Goal: Task Accomplishment & Management: Complete application form

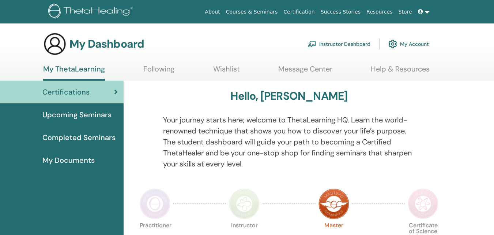
click at [352, 45] on link "Instructor Dashboard" at bounding box center [339, 44] width 63 height 16
click at [349, 40] on link "Instructor Dashboard" at bounding box center [339, 44] width 63 height 16
click at [340, 42] on link "Instructor Dashboard" at bounding box center [339, 44] width 63 height 16
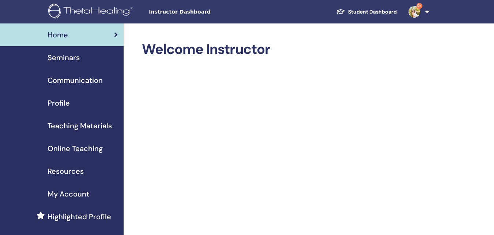
click at [69, 59] on span "Seminars" at bounding box center [64, 57] width 32 height 11
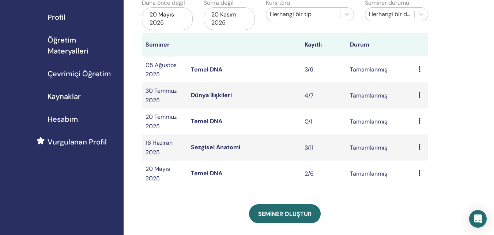
scroll to position [100, 0]
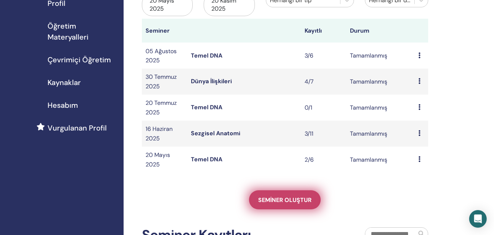
click at [282, 199] on font "Seminer oluştur" at bounding box center [284, 200] width 53 height 8
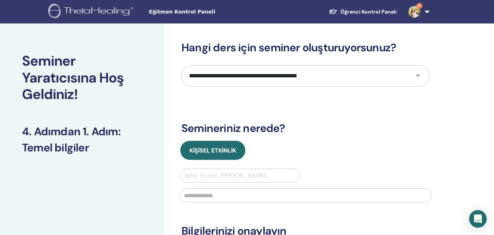
click at [299, 77] on select "**********" at bounding box center [306, 75] width 249 height 21
select select "*"
click at [182, 65] on select "**********" at bounding box center [306, 75] width 249 height 21
click at [209, 176] on div at bounding box center [240, 175] width 112 height 10
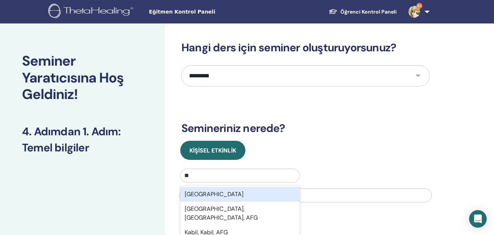
type input "*"
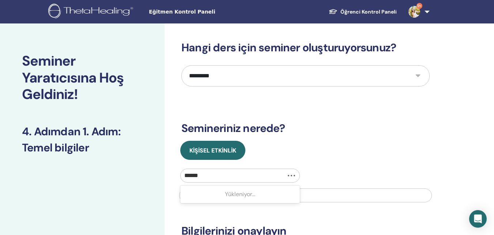
type input "*******"
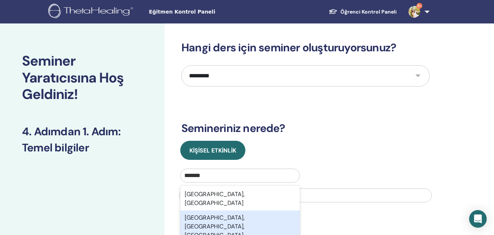
click at [211, 213] on font "Balıkesir, Karesi, Balıkesir, TUR" at bounding box center [215, 230] width 60 height 34
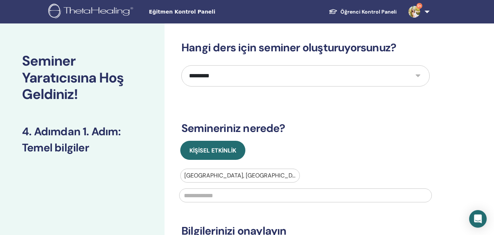
click at [211, 195] on input "text" at bounding box center [305, 195] width 253 height 14
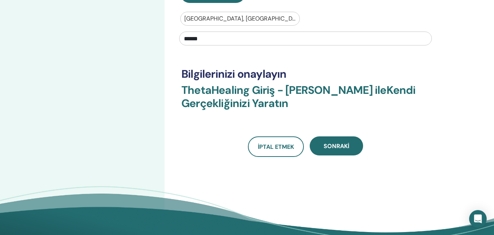
scroll to position [169, 0]
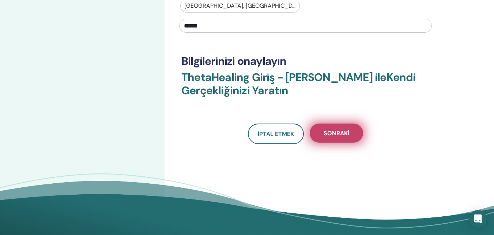
type input "******"
click at [353, 129] on button "Sonraki" at bounding box center [336, 132] width 53 height 19
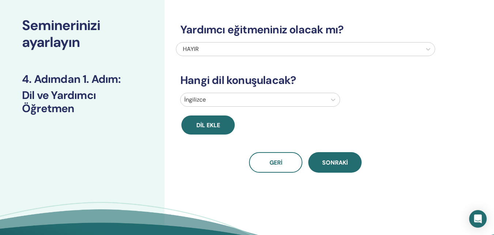
scroll to position [7, 0]
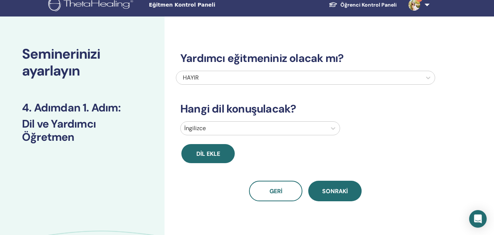
click at [292, 132] on div at bounding box center [253, 128] width 139 height 10
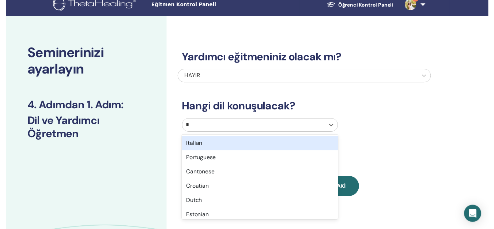
scroll to position [23, 0]
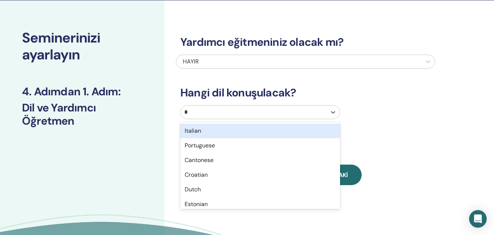
type input "**"
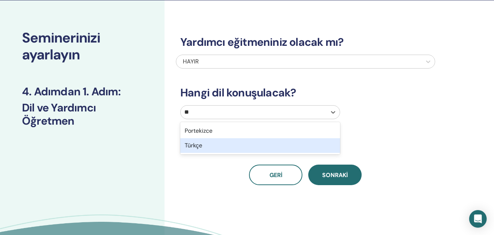
click at [260, 152] on div "Türkçe" at bounding box center [260, 145] width 160 height 15
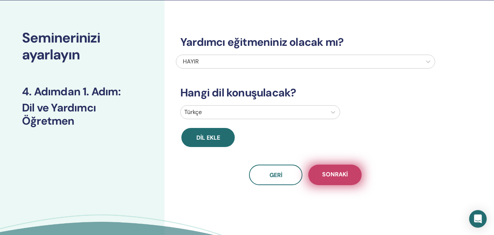
click at [323, 177] on font "Sonraki" at bounding box center [335, 174] width 26 height 8
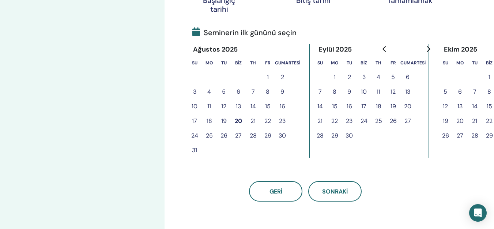
scroll to position [173, 0]
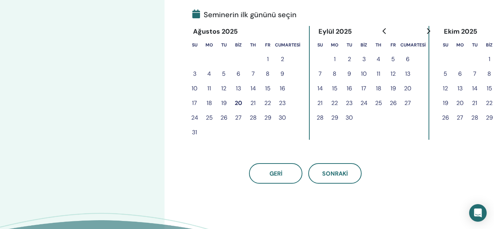
click at [235, 87] on button "13" at bounding box center [238, 88] width 15 height 15
click at [239, 85] on font "13" at bounding box center [238, 88] width 5 height 9
click at [239, 84] on font "13" at bounding box center [238, 88] width 5 height 9
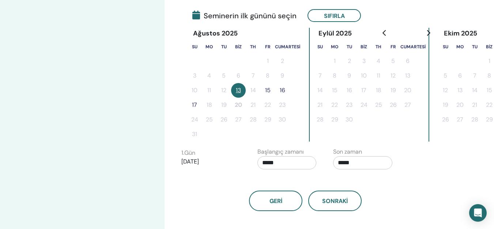
click at [266, 88] on font "15" at bounding box center [267, 90] width 5 height 8
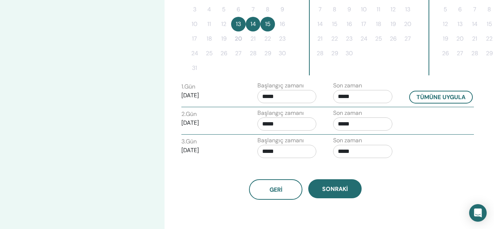
scroll to position [258, 0]
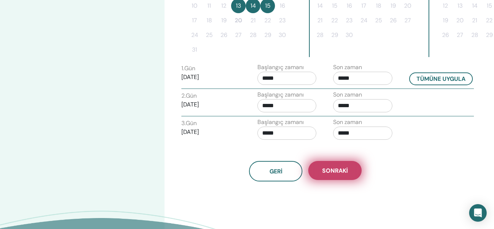
click at [337, 171] on font "Sonraki" at bounding box center [335, 171] width 26 height 8
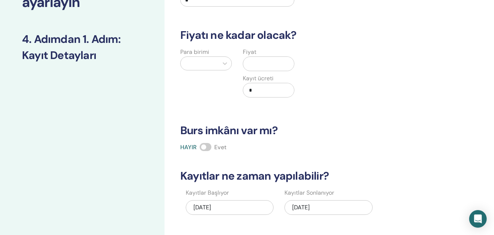
scroll to position [25, 0]
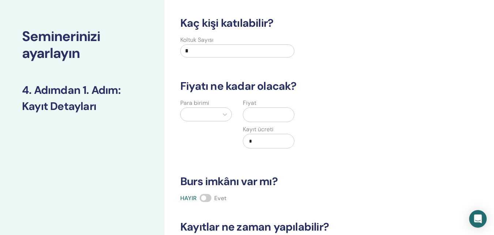
drag, startPoint x: 196, startPoint y: 48, endPoint x: 184, endPoint y: 55, distance: 13.8
click at [184, 55] on input "*" at bounding box center [237, 50] width 114 height 13
type input "*"
click at [198, 115] on div at bounding box center [199, 114] width 30 height 10
type input "***"
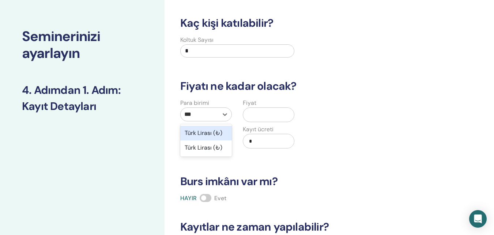
click at [201, 132] on font "Türk Lirası (₺)" at bounding box center [204, 133] width 38 height 8
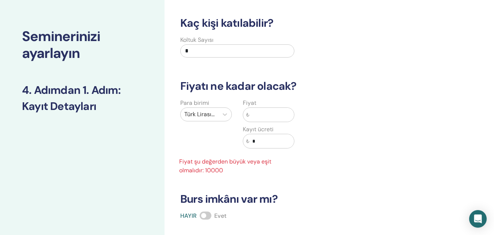
click at [273, 117] on input "text" at bounding box center [272, 115] width 45 height 14
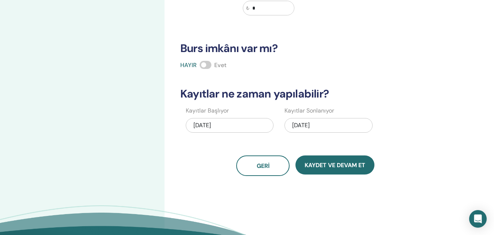
scroll to position [197, 0]
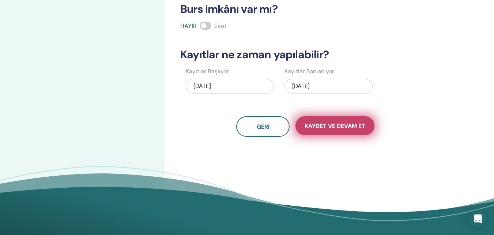
type input "*****"
click at [325, 131] on button "Kaydet ve Devam Et" at bounding box center [335, 125] width 79 height 19
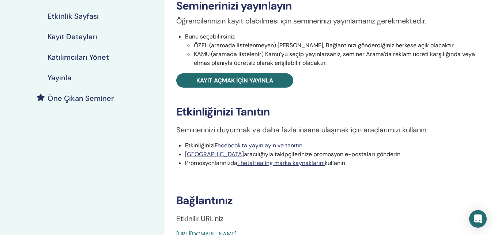
scroll to position [171, 0]
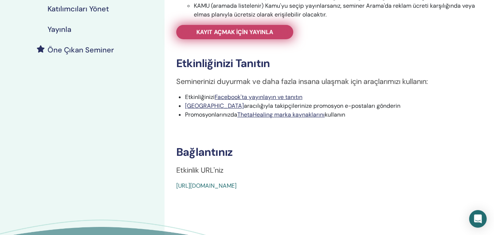
click at [283, 33] on link "Kayıt açmak için yayınla" at bounding box center [234, 32] width 117 height 14
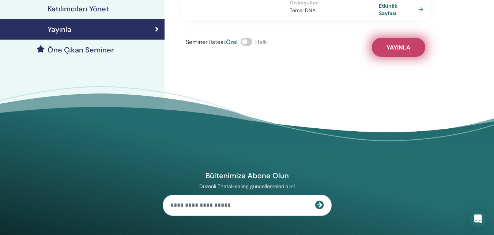
click at [386, 38] on button "Yayınla" at bounding box center [398, 47] width 53 height 19
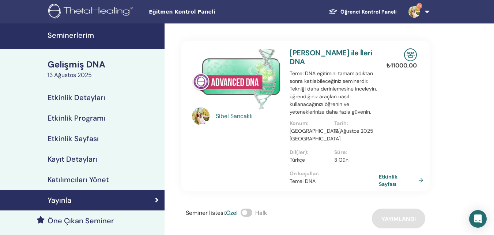
click at [64, 35] on font "Seminerlerim" at bounding box center [71, 35] width 46 height 10
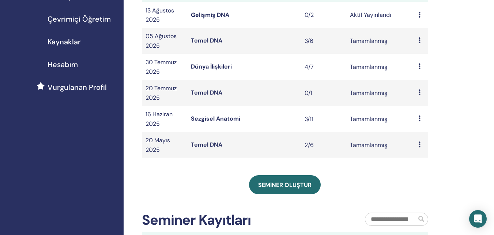
scroll to position [151, 0]
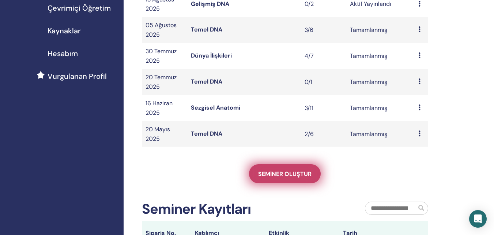
click at [284, 173] on font "Seminer oluştur" at bounding box center [284, 174] width 53 height 8
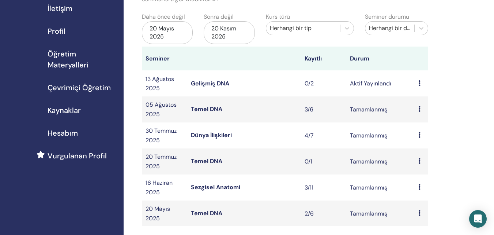
scroll to position [117, 0]
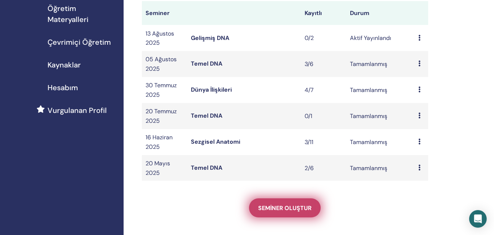
click at [306, 207] on font "Seminer oluştur" at bounding box center [284, 208] width 53 height 8
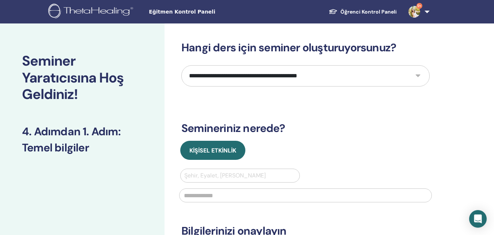
click at [262, 75] on select "**********" at bounding box center [306, 75] width 249 height 21
select select "**"
click at [182, 65] on select "**********" at bounding box center [306, 75] width 249 height 21
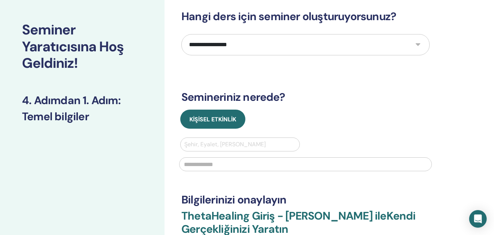
scroll to position [39, 0]
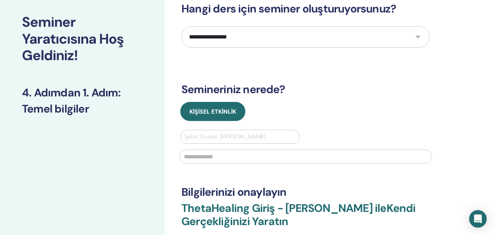
click at [259, 141] on div at bounding box center [240, 136] width 112 height 10
type input "*****"
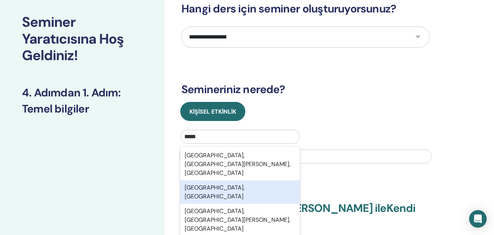
click at [232, 180] on div "Balıkesir, TUR" at bounding box center [240, 191] width 120 height 23
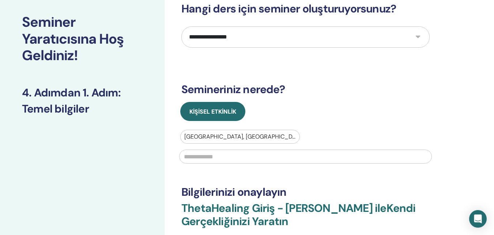
click at [232, 156] on input "text" at bounding box center [305, 156] width 253 height 14
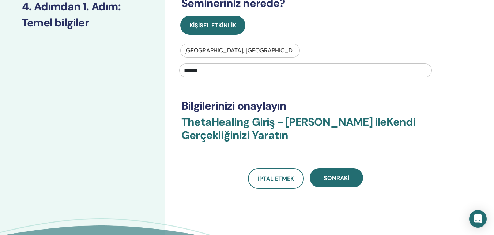
scroll to position [134, 0]
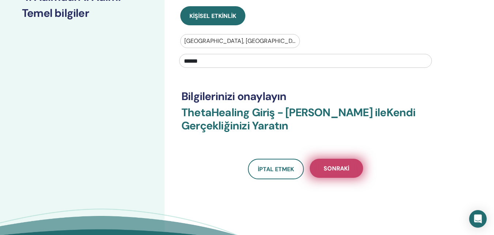
type input "******"
click at [336, 169] on font "Sonraki" at bounding box center [337, 168] width 26 height 8
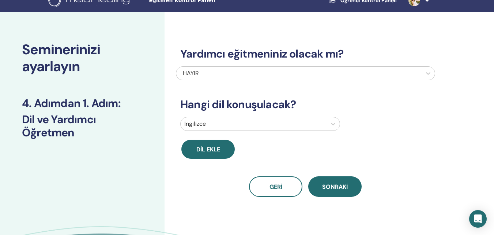
scroll to position [0, 0]
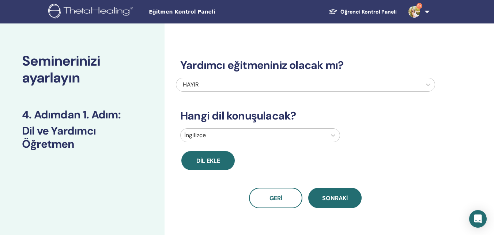
click at [243, 134] on div at bounding box center [253, 135] width 139 height 10
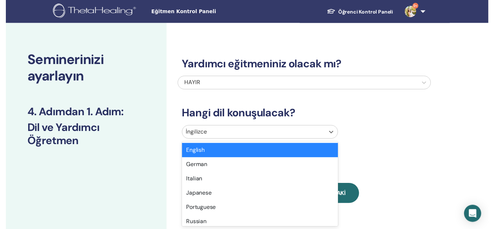
scroll to position [23, 0]
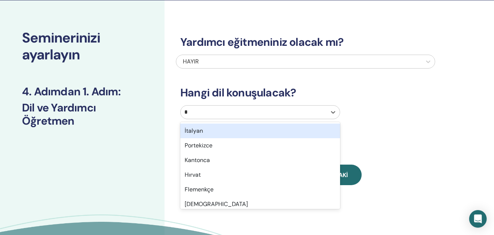
type input "**"
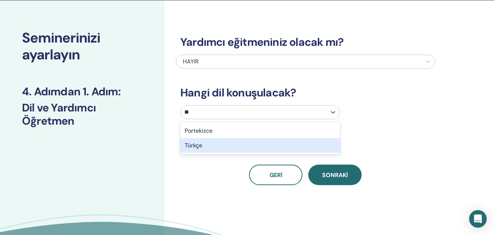
click at [237, 146] on div "Türkçe" at bounding box center [260, 145] width 160 height 15
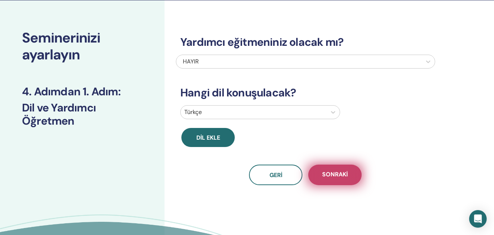
click at [338, 173] on font "Sonraki" at bounding box center [335, 174] width 26 height 8
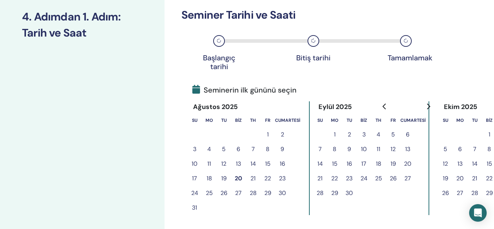
scroll to position [99, 0]
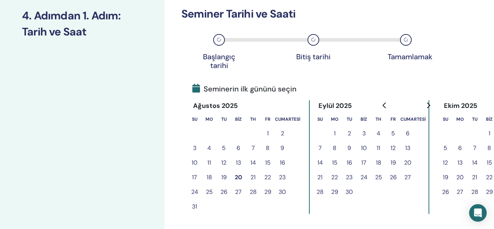
click at [208, 177] on font "18" at bounding box center [209, 177] width 5 height 8
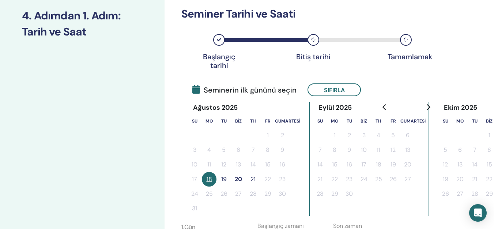
click at [221, 178] on font "19" at bounding box center [223, 179] width 5 height 8
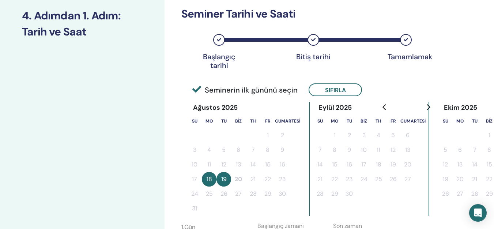
click at [491, 57] on div "Saat Dilimi Saat Dilimi (GMT-8) ABD/Alaska Seminer Tarihi ve Saati Başlangıç ta…" at bounding box center [330, 170] width 330 height 491
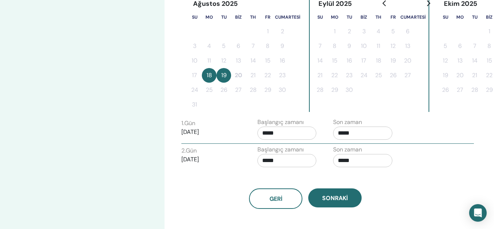
scroll to position [208, 0]
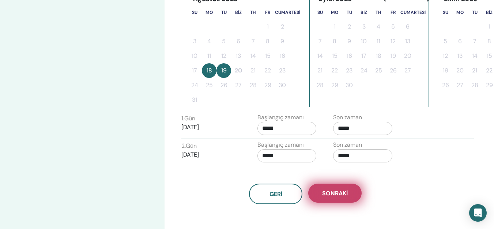
click at [344, 195] on font "Sonraki" at bounding box center [335, 194] width 26 height 8
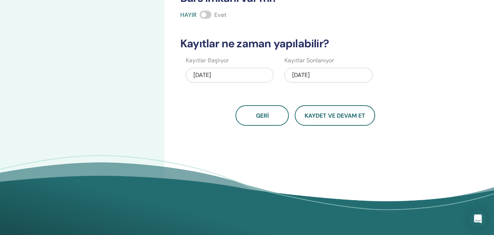
scroll to position [8, 0]
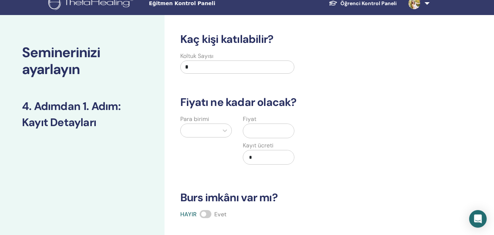
drag, startPoint x: 191, startPoint y: 68, endPoint x: 185, endPoint y: 73, distance: 7.8
click at [185, 73] on input "*" at bounding box center [237, 66] width 114 height 13
type input "*"
click at [198, 128] on div at bounding box center [199, 130] width 30 height 10
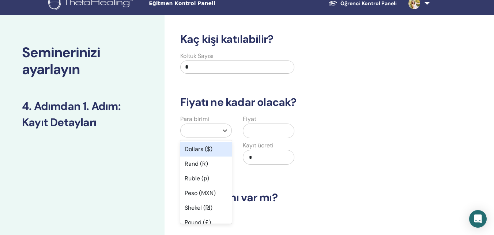
scroll to position [27, 0]
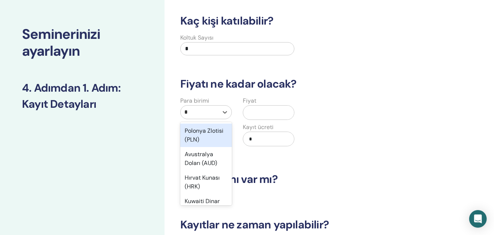
type input "**"
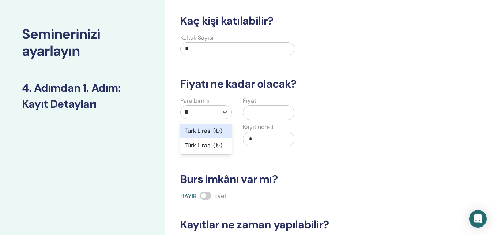
click at [199, 135] on div "Türk Lirası (₺)" at bounding box center [206, 130] width 52 height 15
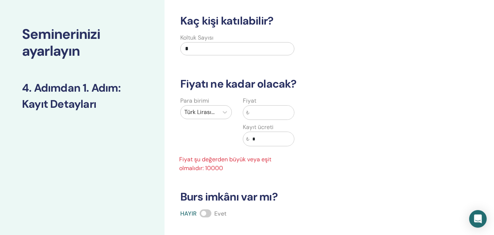
click at [270, 113] on input "text" at bounding box center [272, 112] width 45 height 14
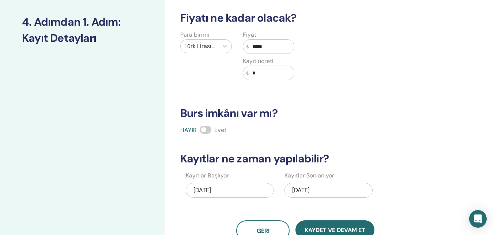
scroll to position [120, 0]
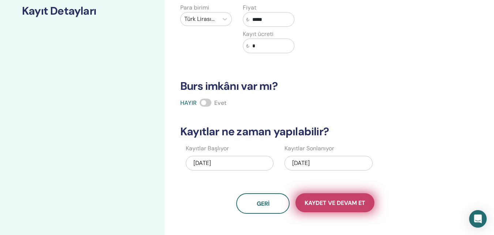
type input "*****"
click at [315, 208] on button "Kaydet ve Devam Et" at bounding box center [335, 202] width 79 height 19
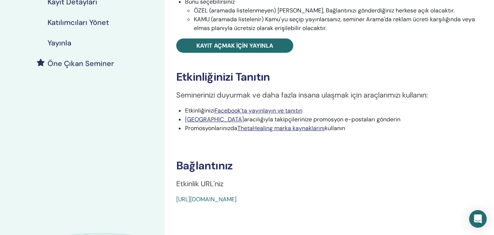
scroll to position [171, 0]
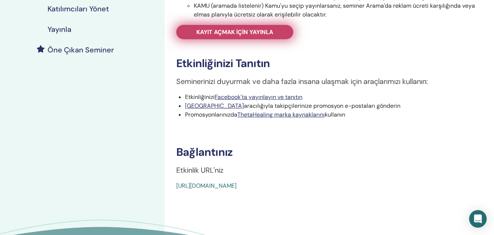
click at [237, 28] on link "Kayıt açmak için yayınla" at bounding box center [234, 32] width 117 height 14
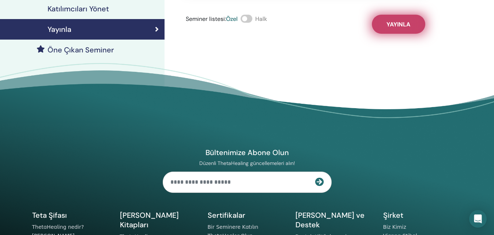
click at [392, 15] on button "Yayınla" at bounding box center [398, 24] width 53 height 19
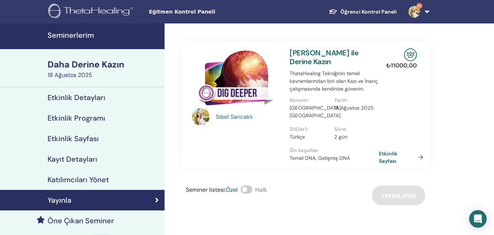
click at [76, 36] on font "Seminerlerim" at bounding box center [71, 35] width 46 height 10
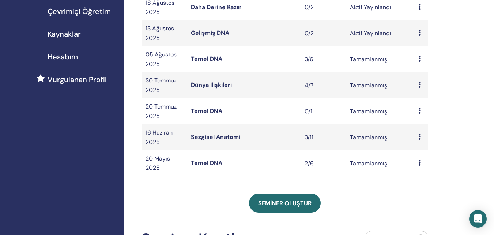
scroll to position [153, 0]
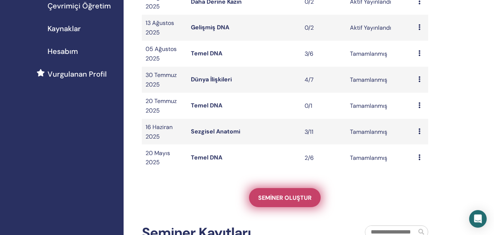
click at [281, 199] on font "Seminer oluştur" at bounding box center [284, 198] width 53 height 8
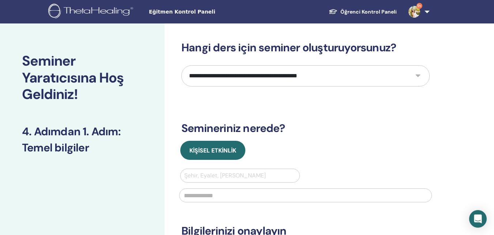
click at [258, 82] on select "**********" at bounding box center [306, 75] width 249 height 21
select select "*"
click at [182, 65] on select "**********" at bounding box center [306, 75] width 249 height 21
drag, startPoint x: 500, startPoint y: 3, endPoint x: 332, endPoint y: 95, distance: 191.2
click at [332, 95] on div "**********" at bounding box center [306, 177] width 249 height 272
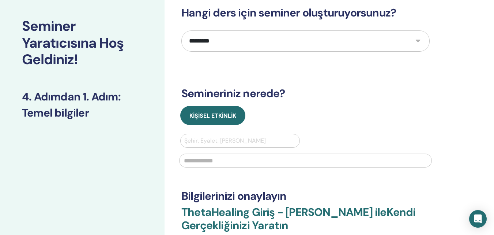
scroll to position [64, 0]
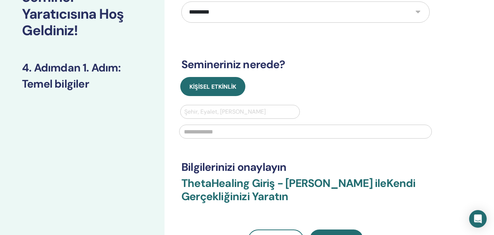
click at [276, 108] on div at bounding box center [240, 112] width 112 height 10
type input "*****"
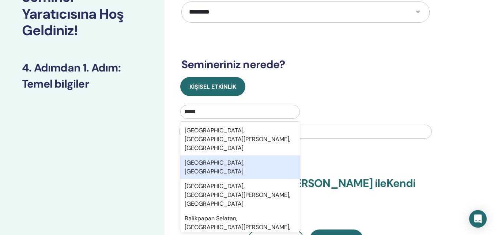
click at [221, 155] on div "[GEOGRAPHIC_DATA], [GEOGRAPHIC_DATA]" at bounding box center [240, 166] width 120 height 23
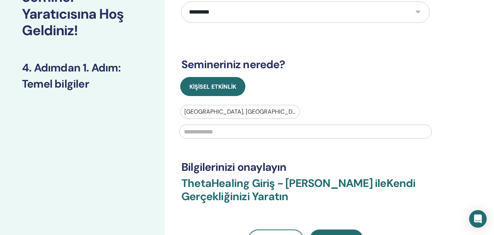
click at [218, 134] on input "text" at bounding box center [305, 131] width 253 height 14
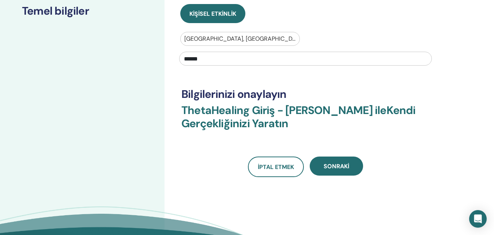
scroll to position [139, 0]
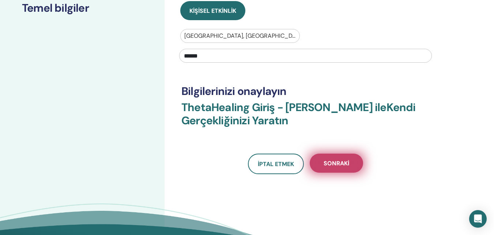
type input "******"
click at [347, 162] on font "Sonraki" at bounding box center [337, 163] width 26 height 8
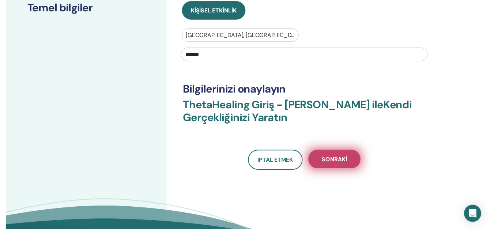
scroll to position [123, 0]
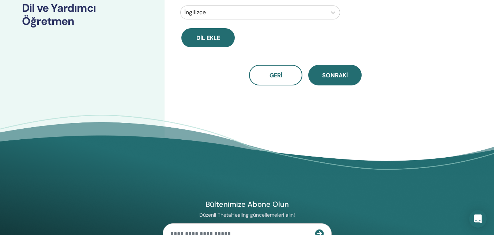
click at [276, 14] on div at bounding box center [253, 12] width 139 height 10
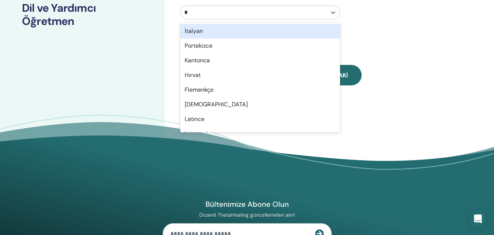
type input "**"
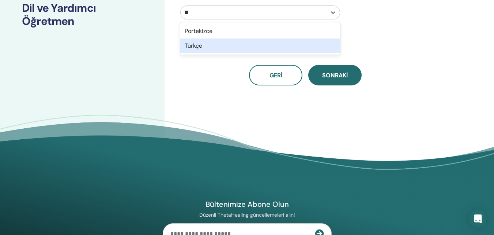
click at [205, 45] on div "Türkçe" at bounding box center [260, 45] width 160 height 15
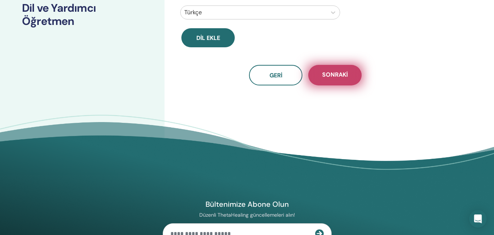
click at [335, 74] on font "Sonraki" at bounding box center [335, 75] width 26 height 8
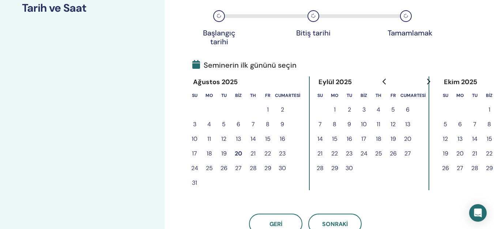
click at [238, 156] on font "20" at bounding box center [238, 154] width 7 height 8
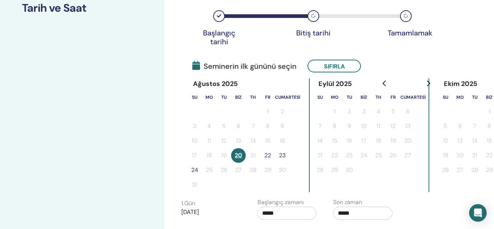
click at [265, 154] on font "22" at bounding box center [268, 156] width 7 height 8
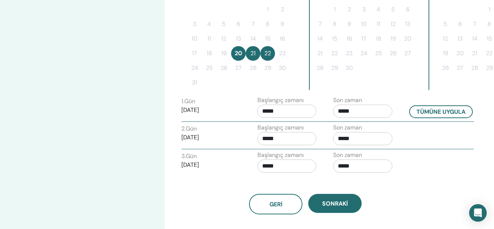
scroll to position [235, 0]
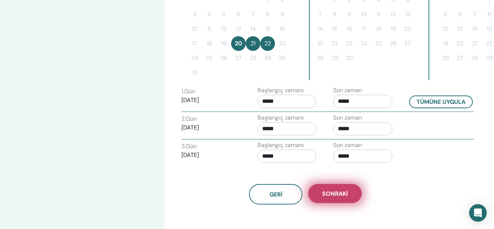
click at [337, 191] on font "Sonraki" at bounding box center [335, 194] width 26 height 8
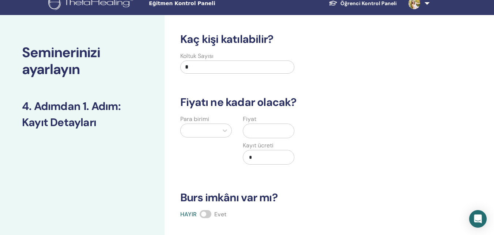
scroll to position [1, 0]
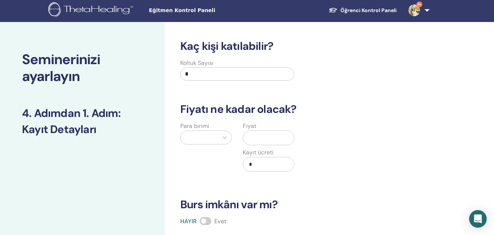
click at [203, 76] on input "*" at bounding box center [237, 73] width 114 height 13
type input "*"
click at [191, 137] on div at bounding box center [199, 137] width 30 height 10
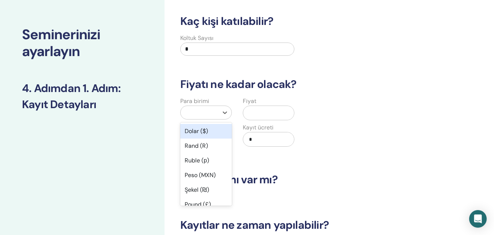
scroll to position [27, 0]
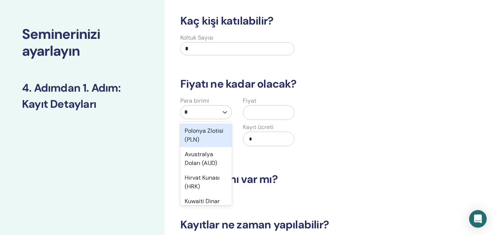
type input "**"
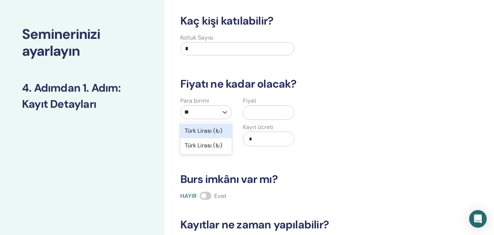
click at [193, 133] on font "Türk Lirası (₺)" at bounding box center [204, 131] width 38 height 8
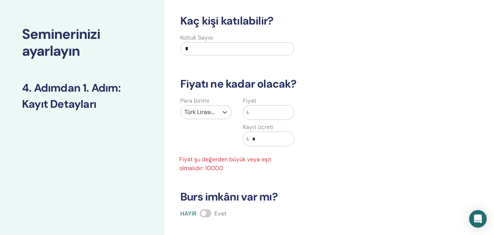
click at [275, 112] on input "text" at bounding box center [272, 112] width 45 height 14
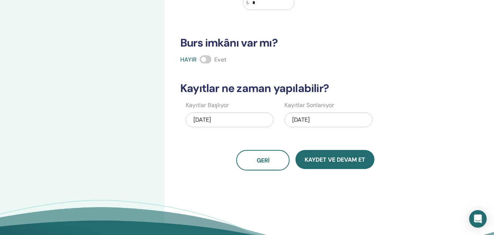
scroll to position [164, 0]
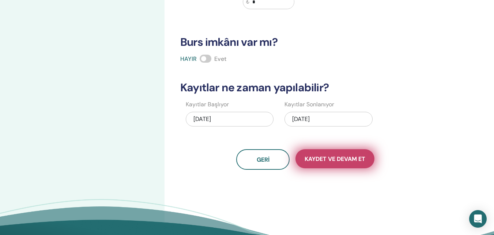
type input "*****"
click at [344, 158] on font "Kaydet ve Devam Et" at bounding box center [335, 159] width 61 height 8
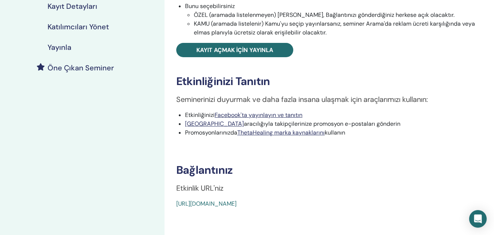
scroll to position [154, 0]
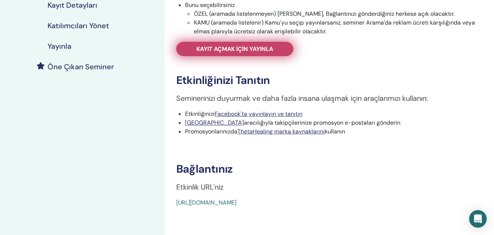
click at [247, 54] on link "Kayıt açmak için yayınla" at bounding box center [234, 49] width 117 height 14
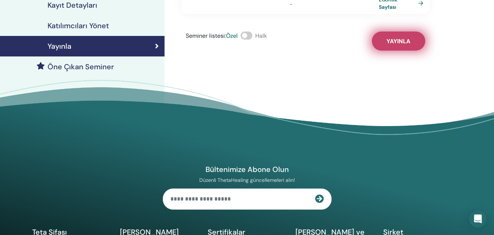
click at [406, 43] on font "Yayınla" at bounding box center [399, 41] width 24 height 8
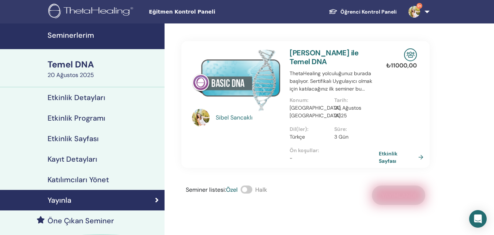
click at [104, 35] on h4 "Seminerlerim" at bounding box center [104, 35] width 113 height 9
